Goal: Task Accomplishment & Management: Manage account settings

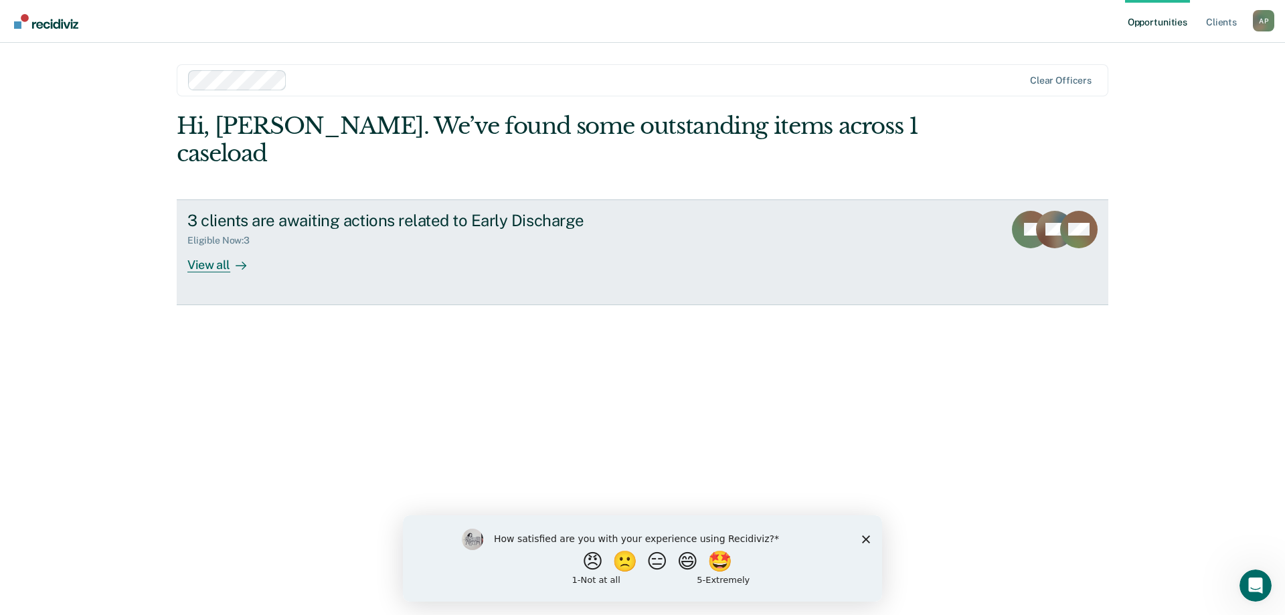
click at [208, 246] on div "View all" at bounding box center [224, 259] width 75 height 26
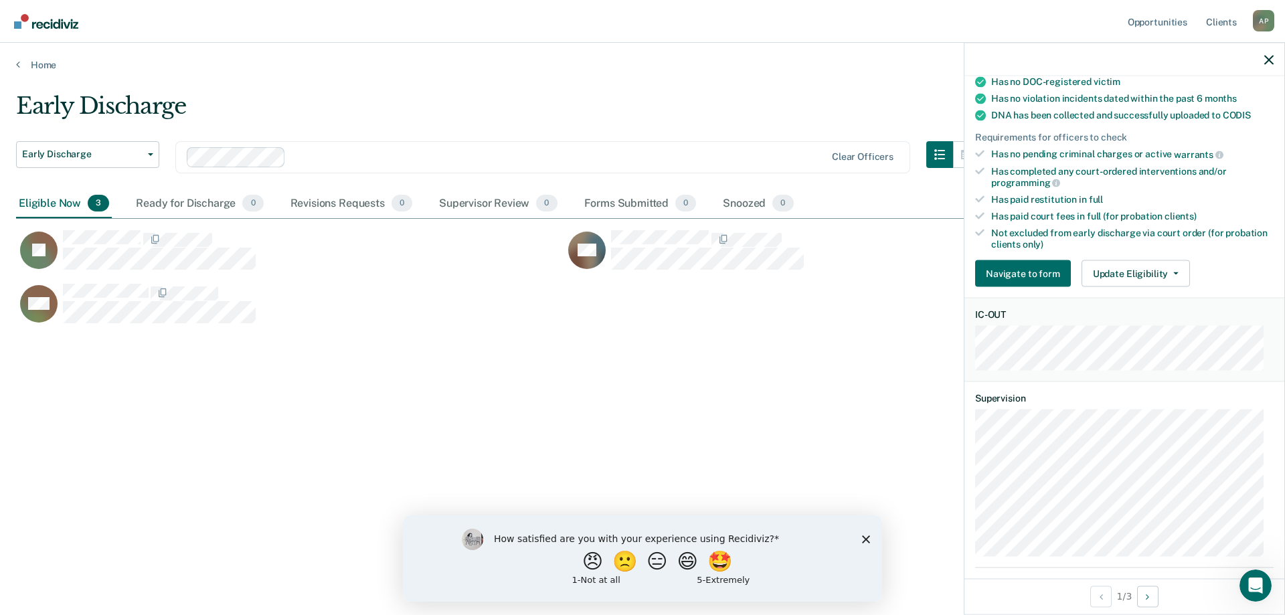
scroll to position [396, 0]
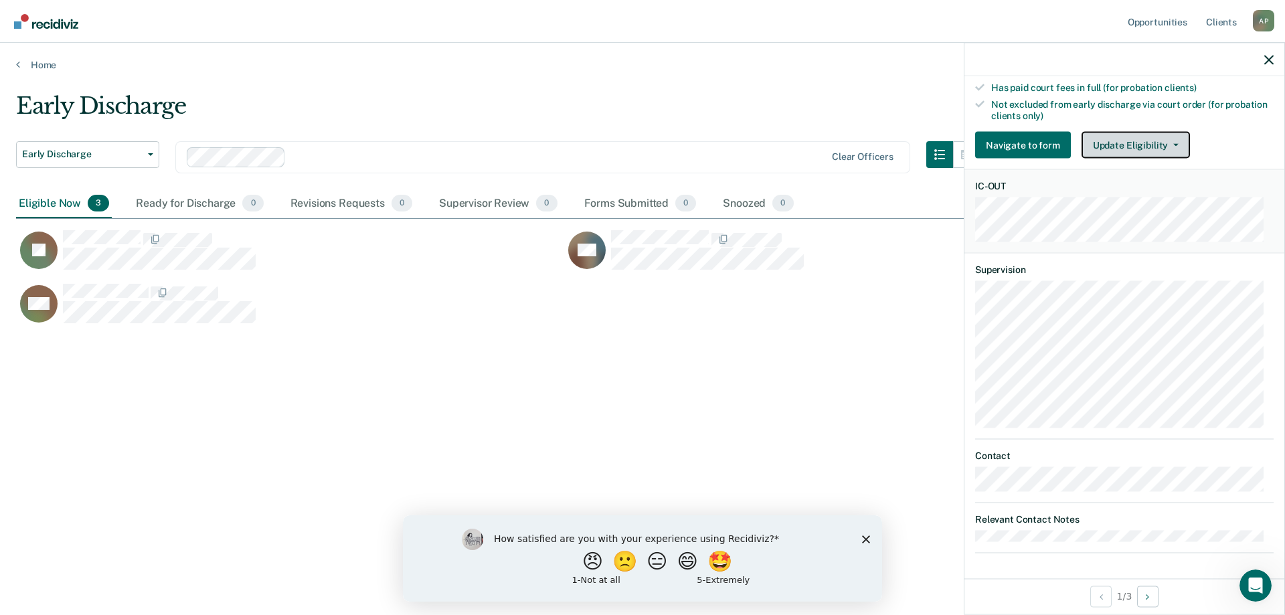
click at [1169, 138] on button "Update Eligibility" at bounding box center [1135, 145] width 108 height 27
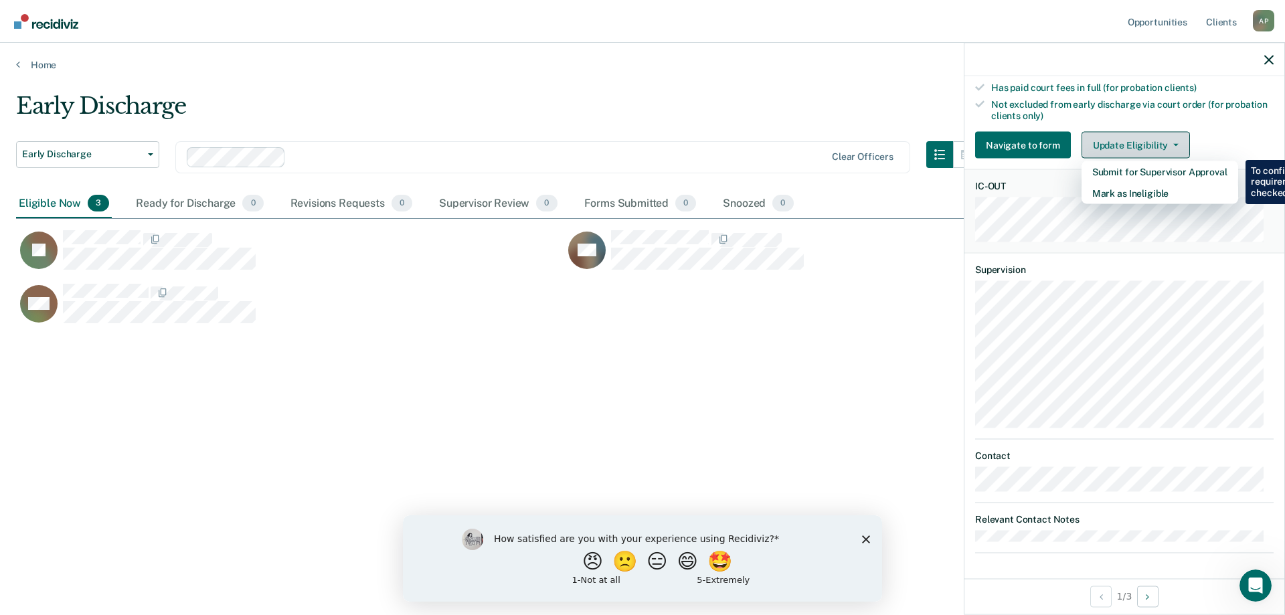
click at [1169, 138] on button "Update Eligibility" at bounding box center [1135, 145] width 108 height 27
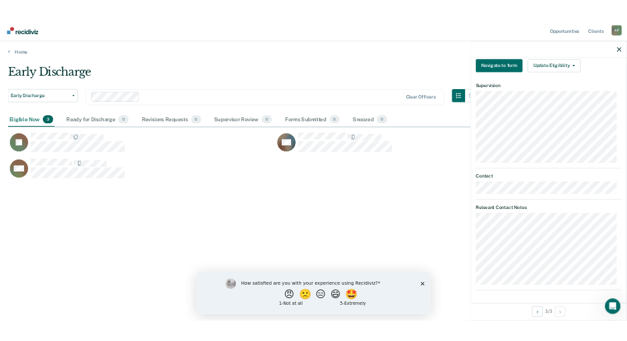
scroll to position [208, 0]
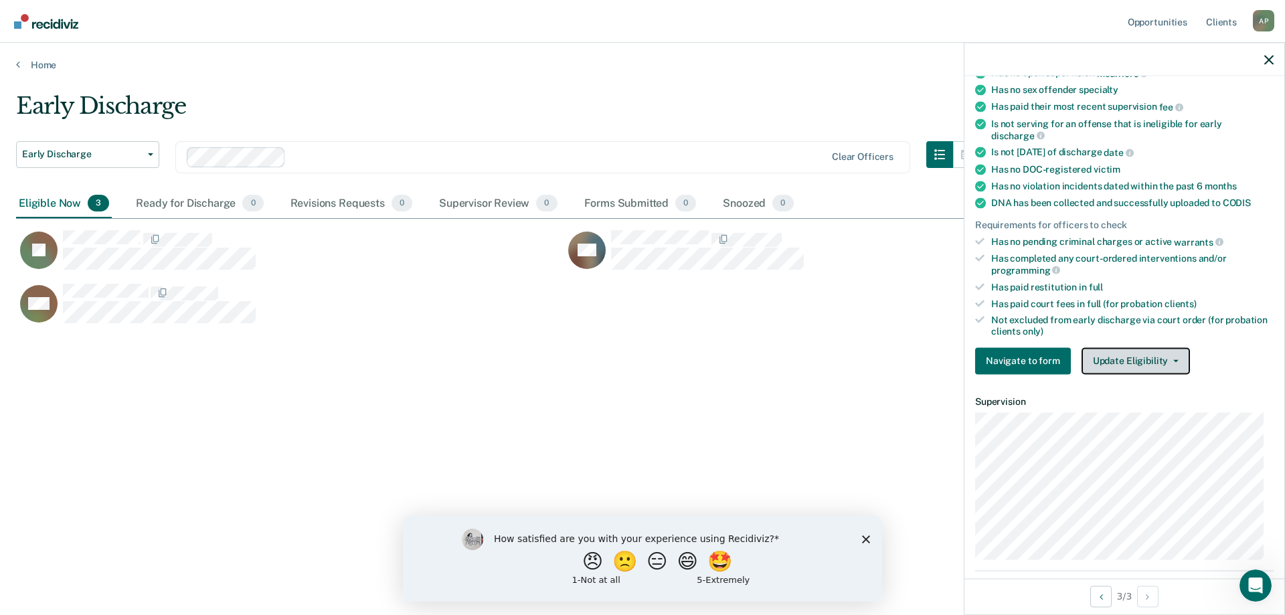
click at [1156, 353] on button "Update Eligibility" at bounding box center [1135, 360] width 108 height 27
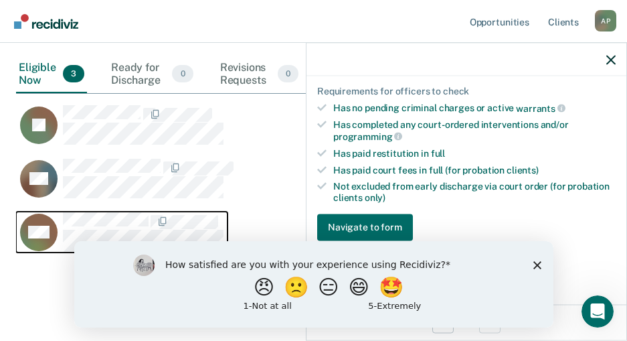
scroll to position [409, 0]
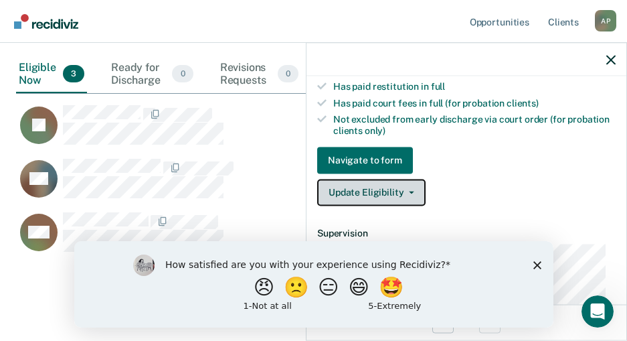
click at [397, 189] on button "Update Eligibility" at bounding box center [371, 192] width 108 height 27
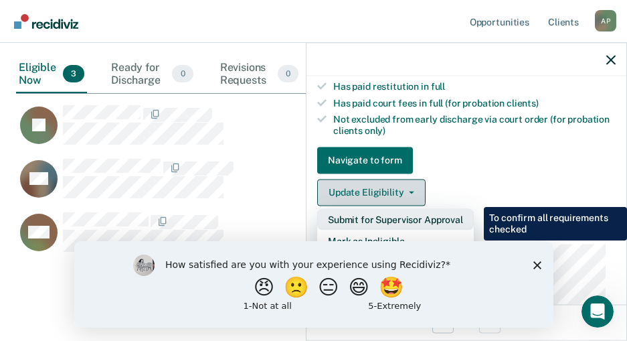
scroll to position [476, 0]
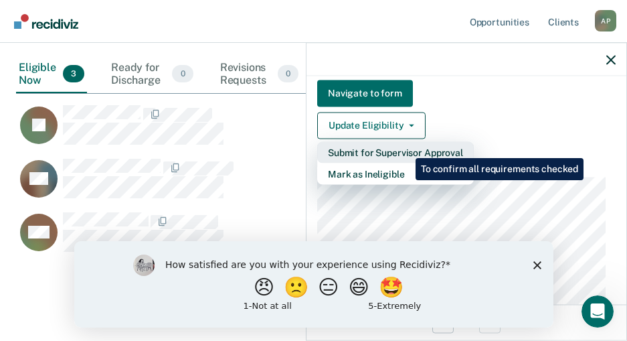
click at [406, 148] on button "Submit for Supervisor Approval" at bounding box center [395, 151] width 157 height 21
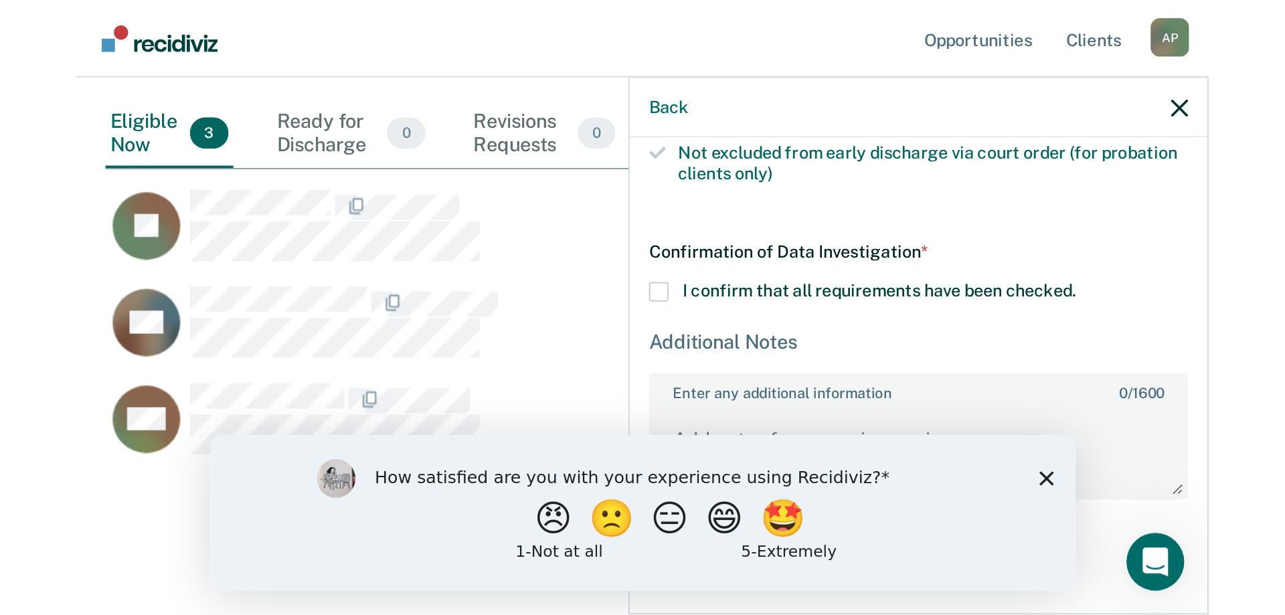
scroll to position [412, 1242]
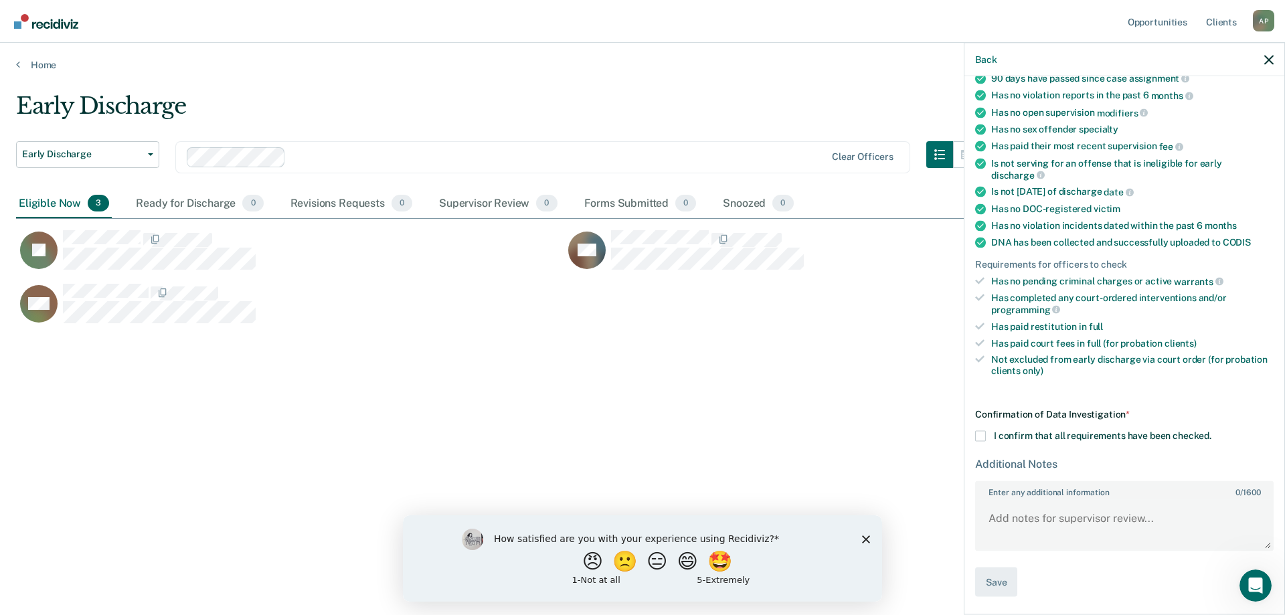
click at [980, 434] on span at bounding box center [980, 435] width 11 height 11
click at [1211, 430] on input "I confirm that all requirements have been checked." at bounding box center [1211, 430] width 0 height 0
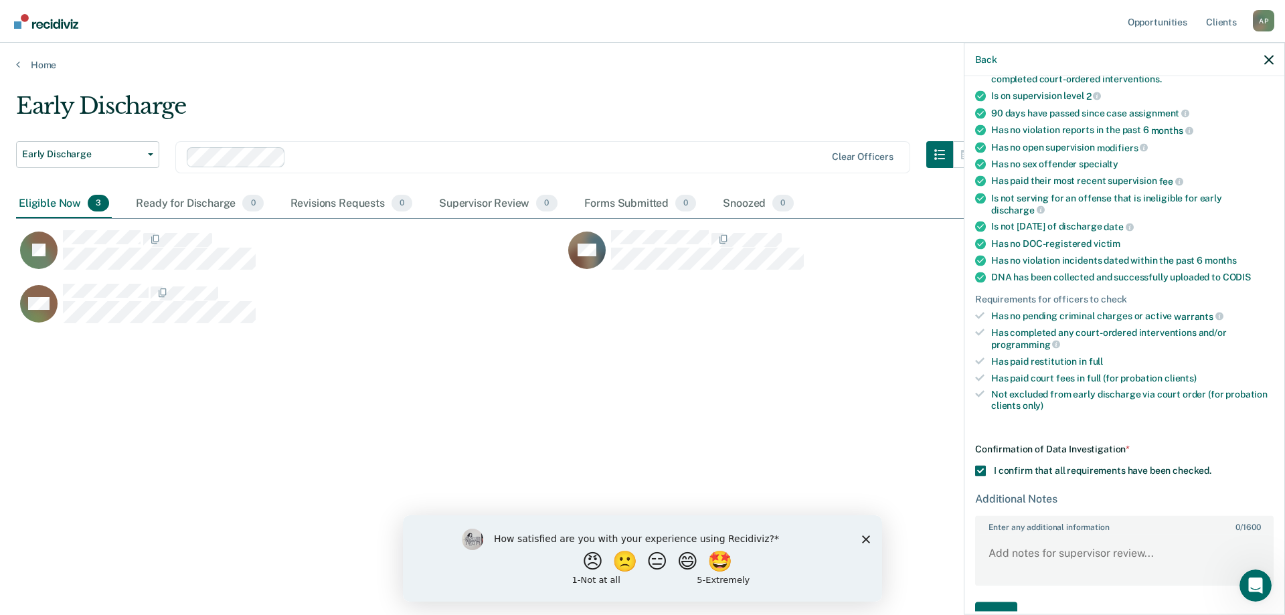
scroll to position [169, 0]
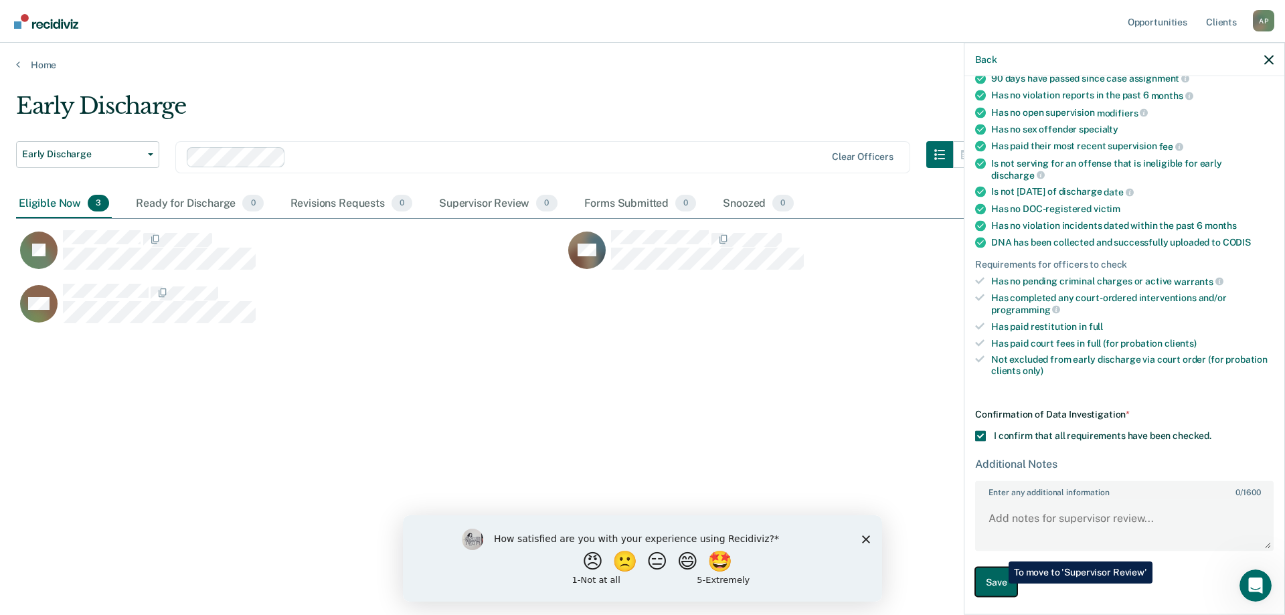
click at [998, 583] on button "Save" at bounding box center [996, 582] width 42 height 30
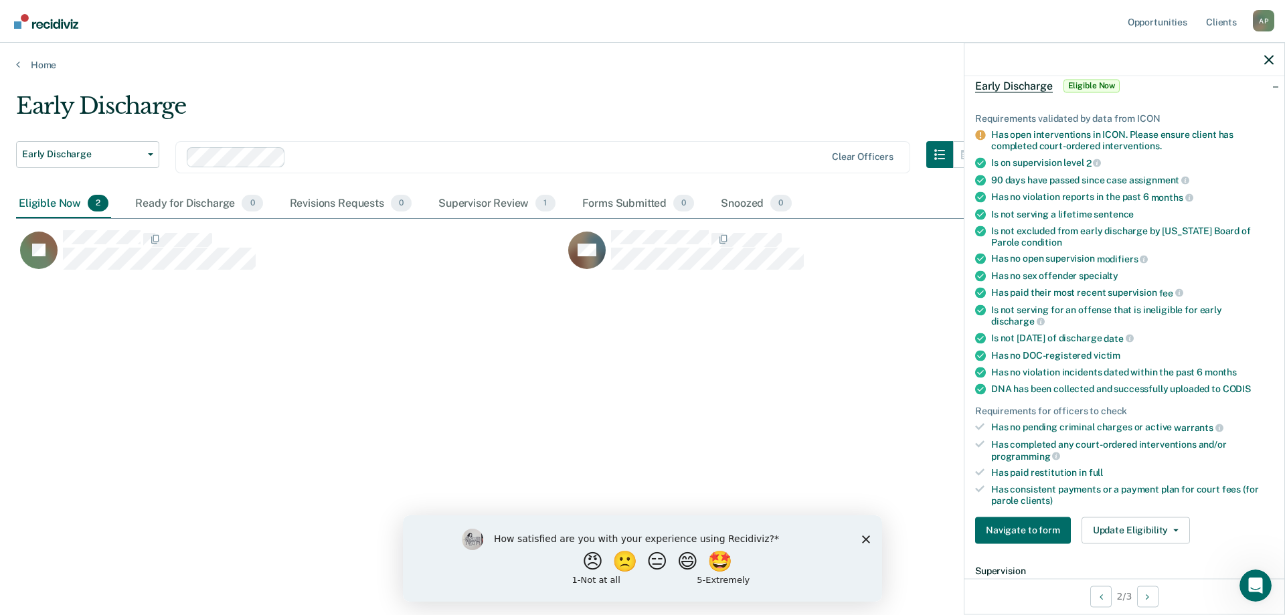
scroll to position [201, 0]
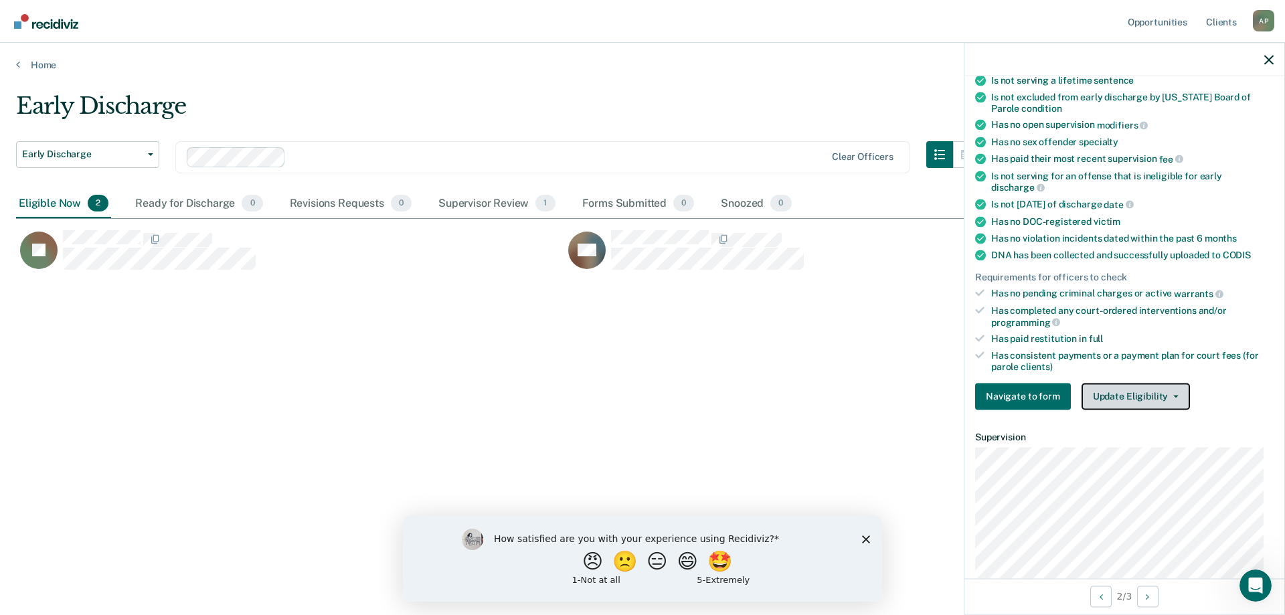
click at [1173, 387] on button "Update Eligibility" at bounding box center [1135, 396] width 108 height 27
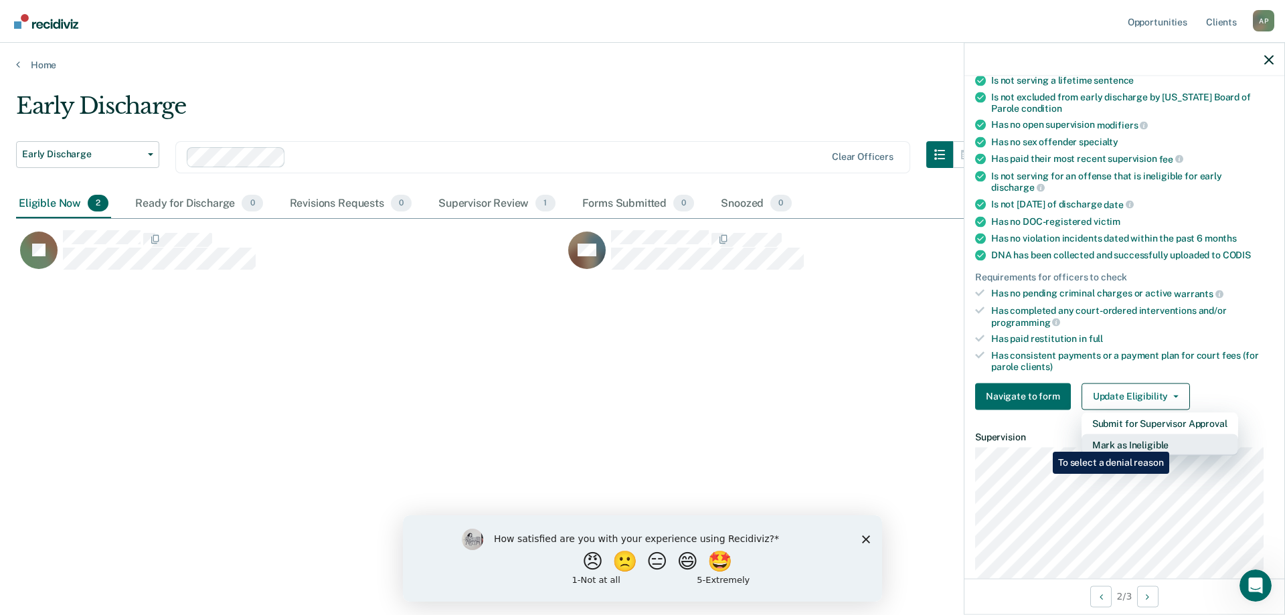
click at [1171, 442] on button "Mark as Ineligible" at bounding box center [1159, 444] width 157 height 21
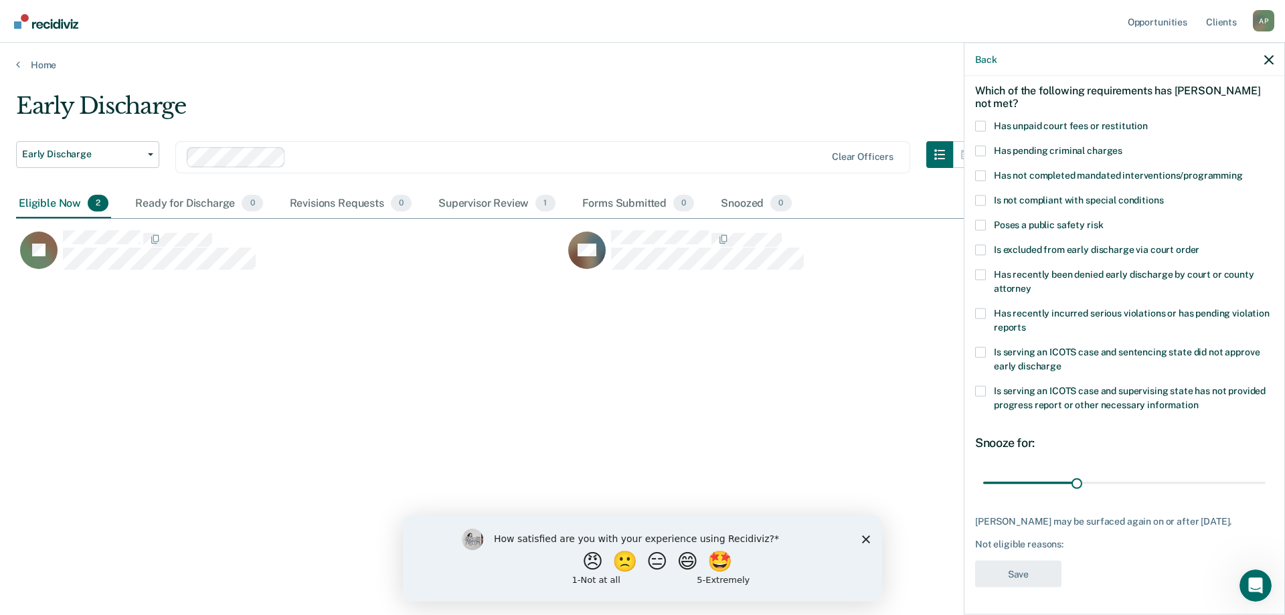
scroll to position [68, 0]
click at [985, 145] on span at bounding box center [980, 150] width 11 height 11
click at [1122, 145] on input "Has pending criminal charges" at bounding box center [1122, 145] width 0 height 0
click at [1020, 577] on button "Save" at bounding box center [1018, 573] width 86 height 27
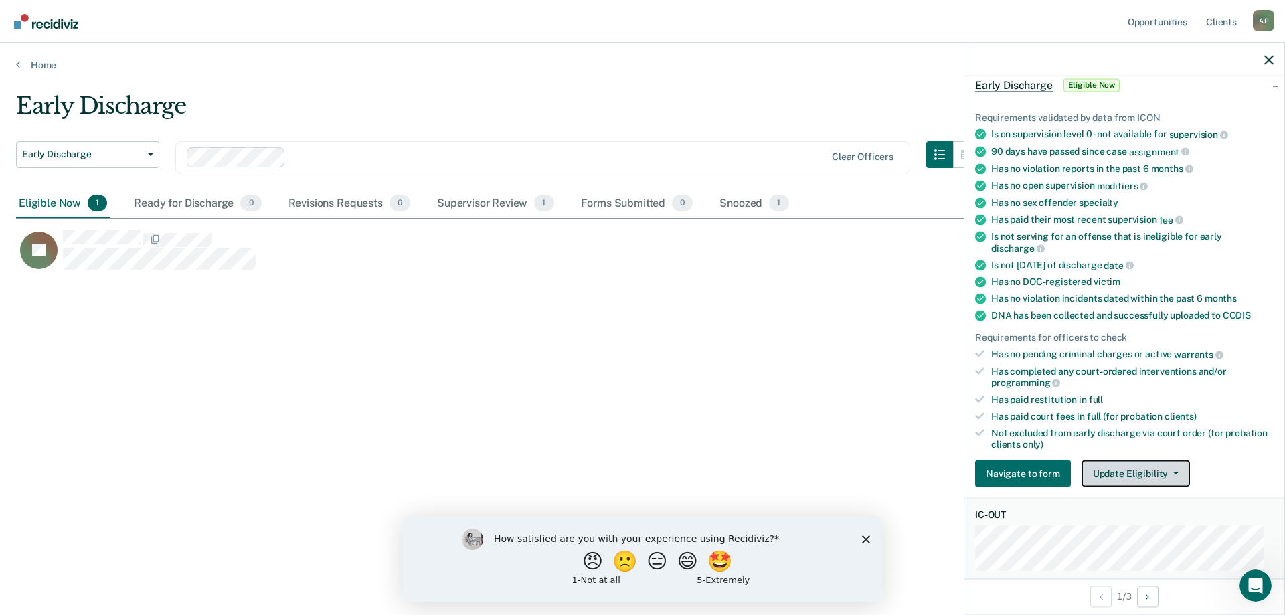
click at [1174, 468] on button "Update Eligibility" at bounding box center [1135, 473] width 108 height 27
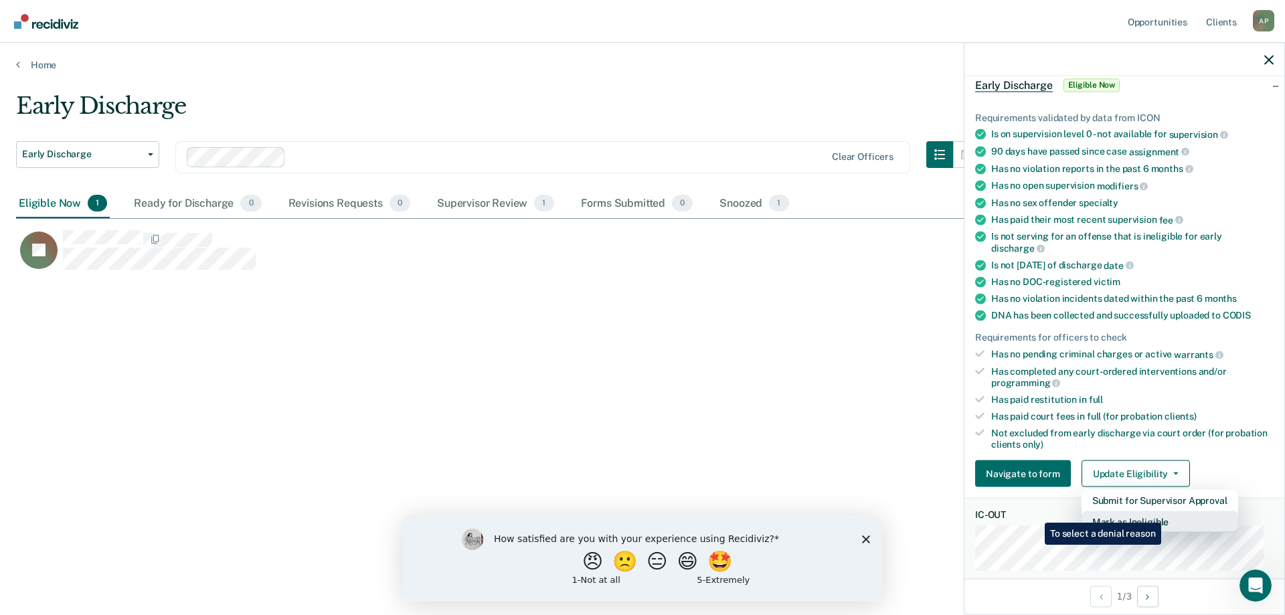
click at [1164, 512] on button "Mark as Ineligible" at bounding box center [1159, 521] width 157 height 21
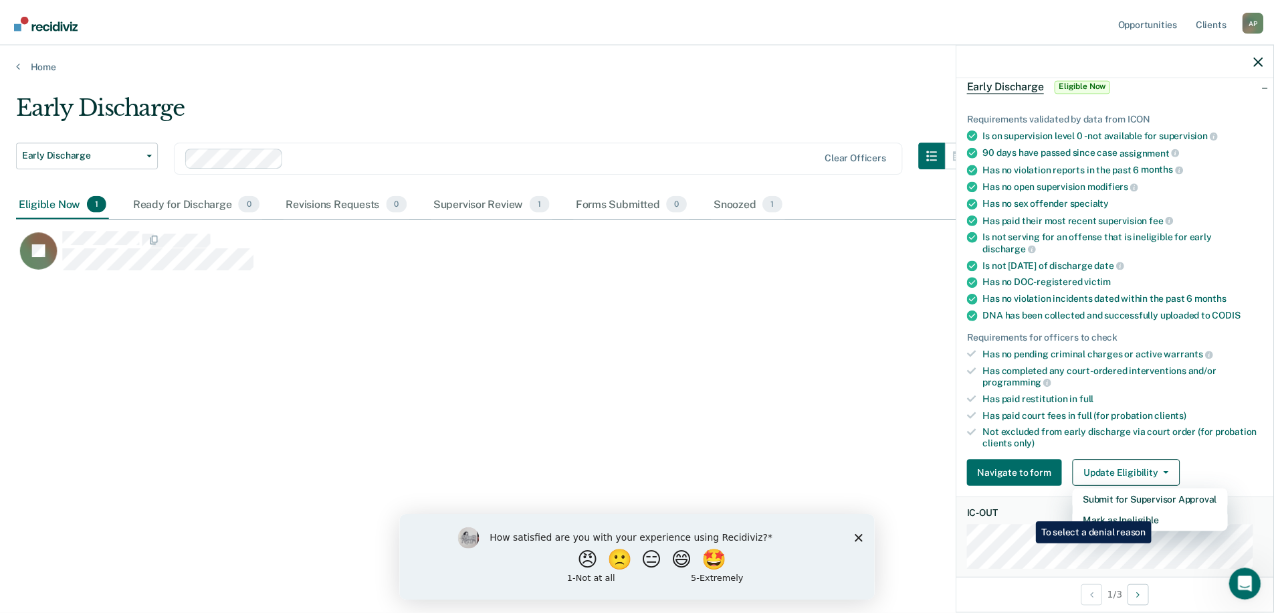
scroll to position [56, 0]
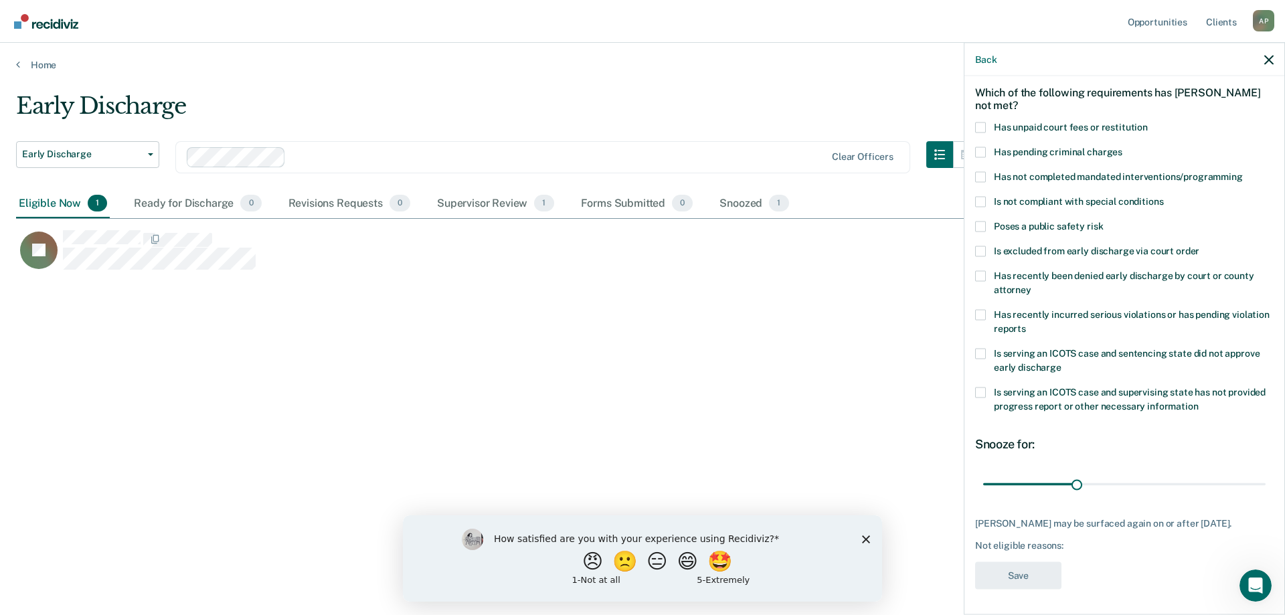
click at [979, 397] on label "Is serving an ICOTS case and supervising state has not provided progress report…" at bounding box center [1124, 401] width 298 height 28
click at [1198, 401] on input "Is serving an ICOTS case and supervising state has not provided progress report…" at bounding box center [1198, 401] width 0 height 0
click at [1015, 569] on button "Save" at bounding box center [1018, 574] width 86 height 27
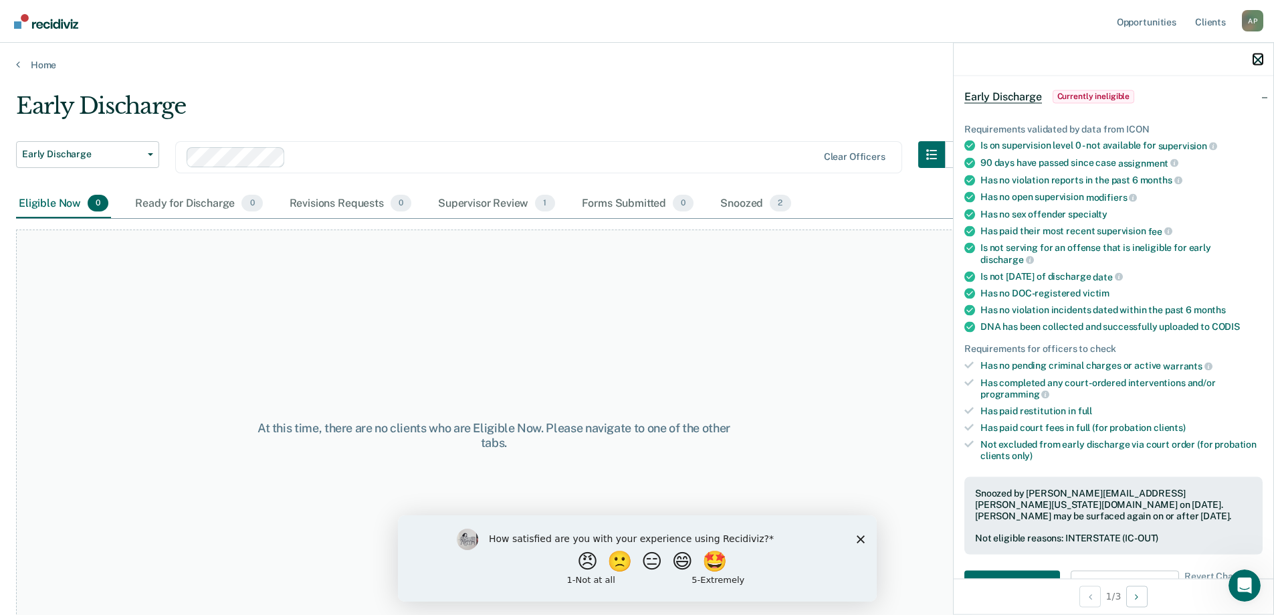
click at [1255, 57] on icon "button" at bounding box center [1258, 59] width 9 height 9
